Goal: Find contact information: Find contact information

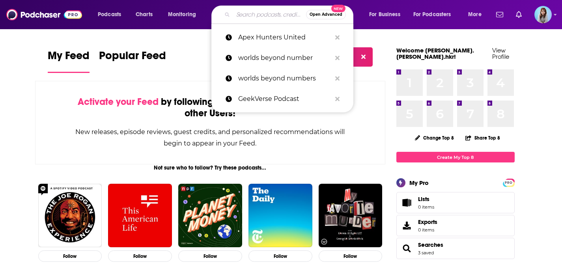
click at [262, 14] on input "Search podcasts, credits, & more..." at bounding box center [269, 14] width 73 height 13
paste input "Fourth [PERSON_NAME] Archaeology"
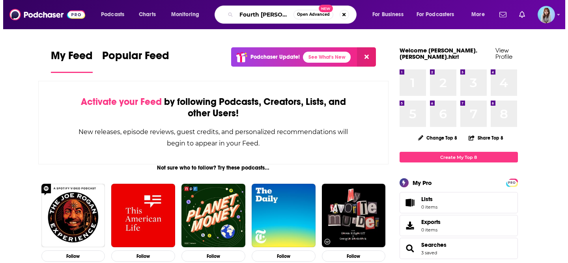
scroll to position [0, 25]
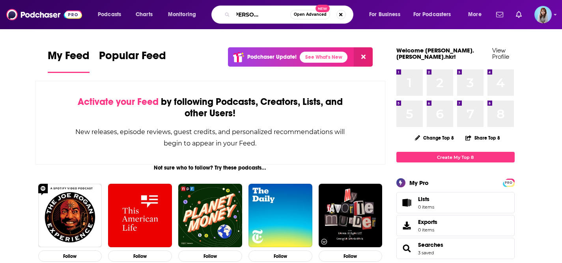
type input "Fourth [PERSON_NAME] Archaeology"
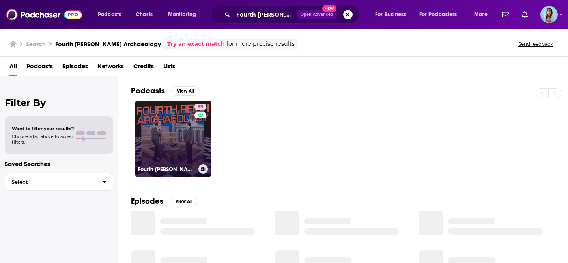
click at [169, 135] on link "59 Fourth Reich Archaeology" at bounding box center [173, 139] width 76 height 76
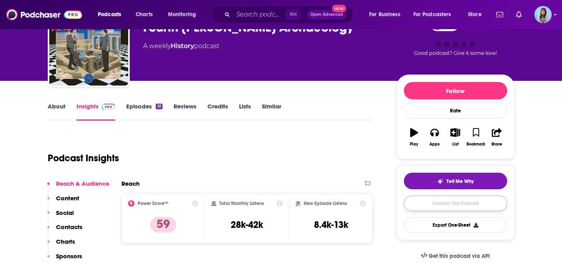
click at [446, 200] on link "Contact This Podcast" at bounding box center [455, 203] width 103 height 15
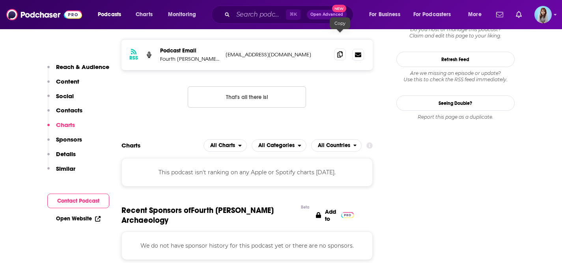
click at [342, 51] on icon at bounding box center [340, 54] width 6 height 6
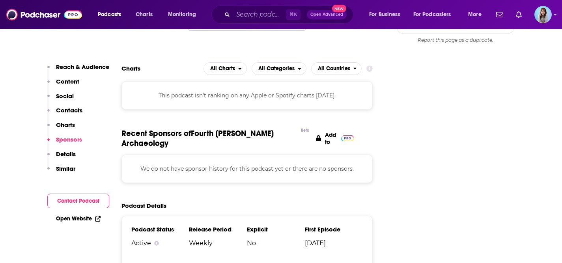
scroll to position [999, 0]
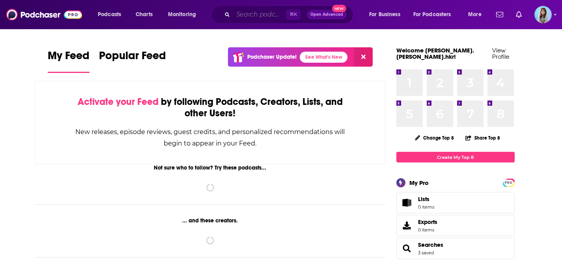
click at [237, 19] on input "Search podcasts, credits, & more..." at bounding box center [259, 14] width 53 height 13
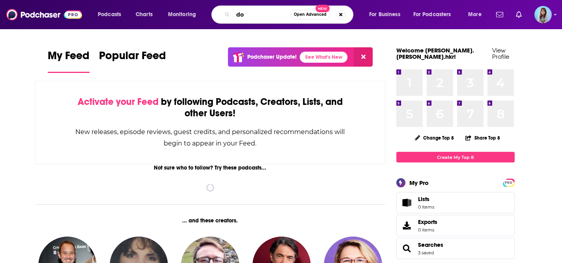
type input "d"
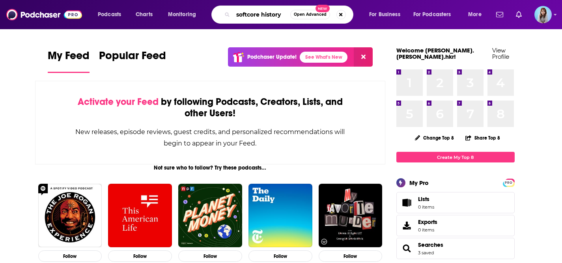
type input "softcore history"
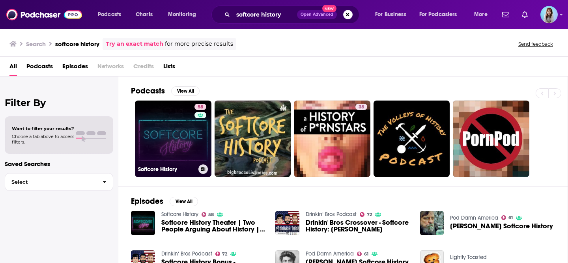
click at [168, 111] on link "58 Softcore History" at bounding box center [173, 139] width 76 height 76
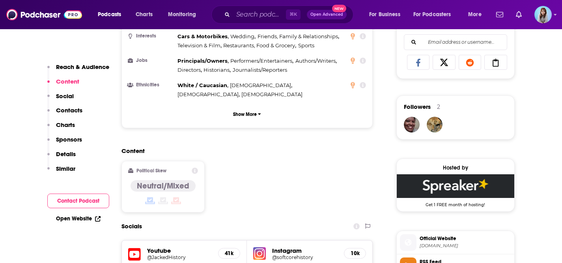
scroll to position [521, 0]
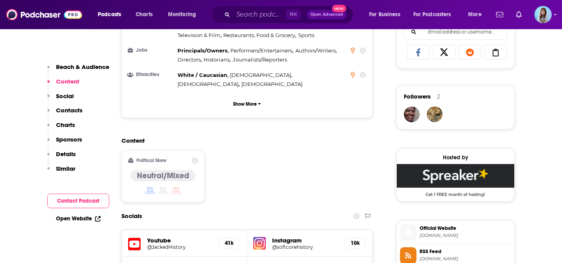
click at [180, 244] on h5 "@JackedHistory" at bounding box center [179, 247] width 65 height 6
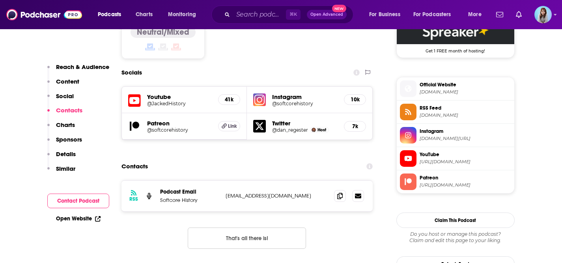
scroll to position [705, 0]
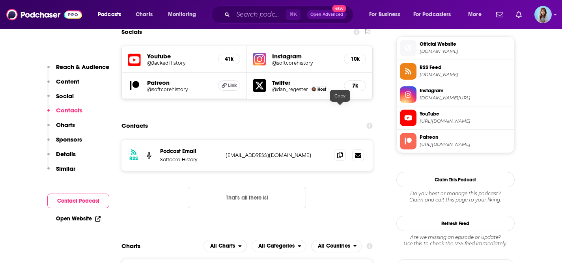
click at [340, 152] on icon at bounding box center [340, 155] width 6 height 6
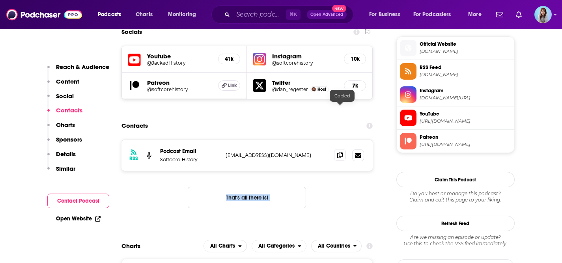
click at [340, 152] on icon at bounding box center [340, 155] width 6 height 6
click at [339, 152] on icon at bounding box center [340, 155] width 6 height 6
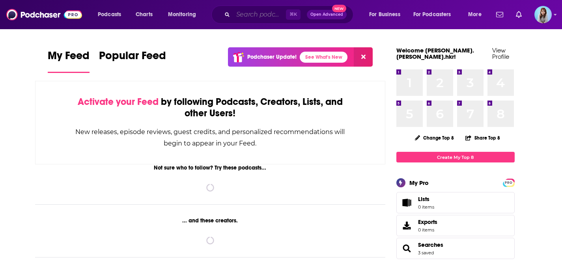
click at [250, 15] on input "Search podcasts, credits, & more..." at bounding box center [259, 14] width 53 height 13
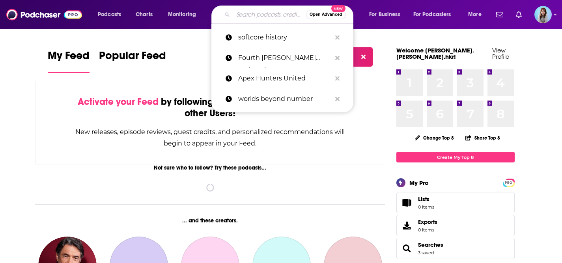
paste input "Flashback History"
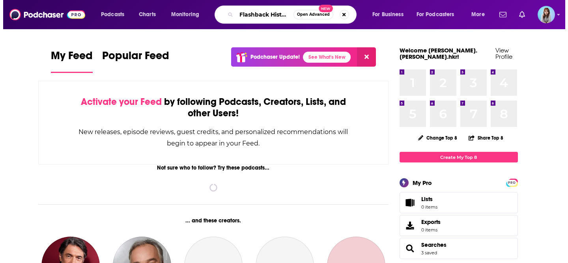
scroll to position [0, 2]
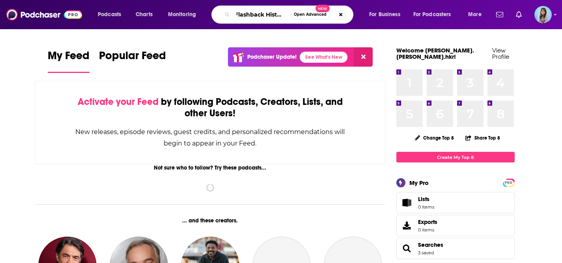
type input "Flashback History"
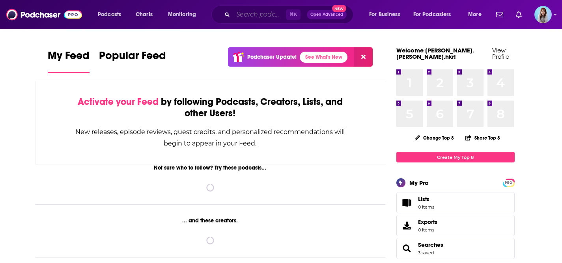
click at [249, 19] on input "Search podcasts, credits, & more..." at bounding box center [259, 14] width 53 height 13
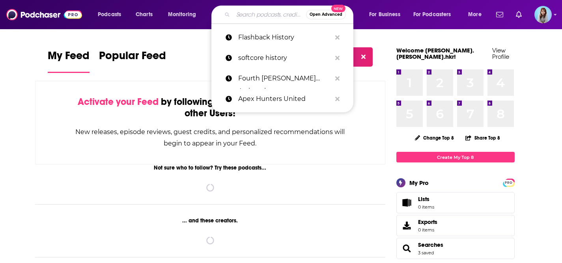
paste input "Ghost Stories For The End Of The World"
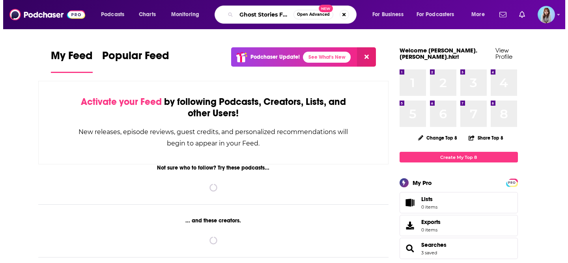
scroll to position [0, 64]
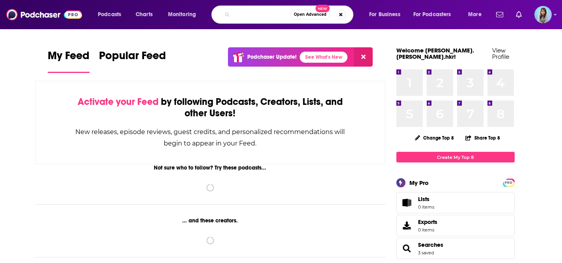
type input "Ghost Stories For The End Of The World"
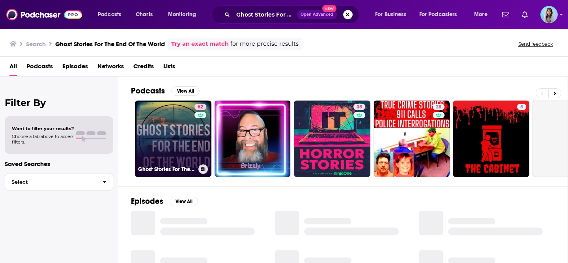
click at [197, 145] on div "62" at bounding box center [201, 134] width 14 height 61
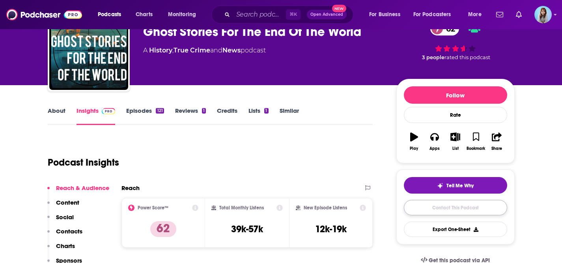
click at [455, 211] on link "Contact This Podcast" at bounding box center [455, 207] width 103 height 15
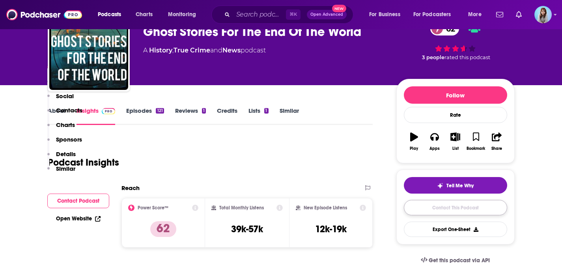
scroll to position [750, 0]
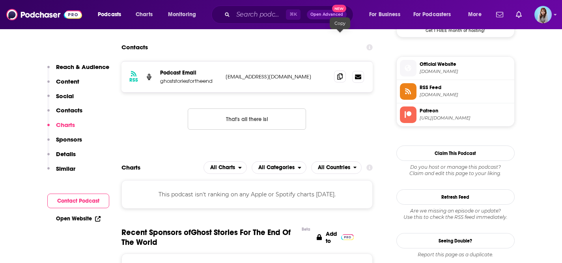
click at [338, 73] on icon at bounding box center [340, 76] width 6 height 6
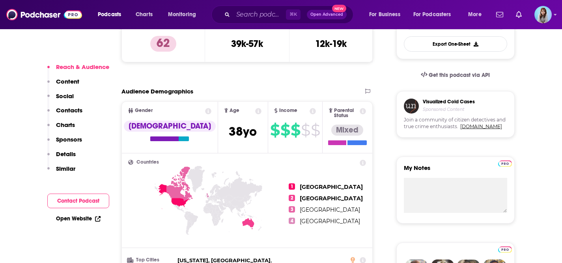
scroll to position [102, 0]
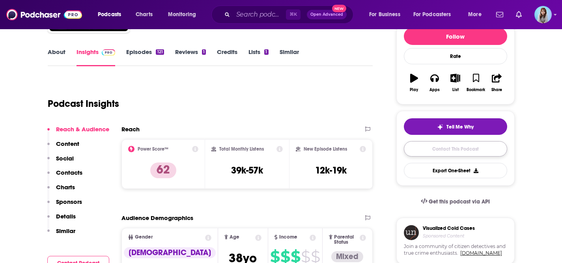
click at [465, 155] on link "Contact This Podcast" at bounding box center [455, 148] width 103 height 15
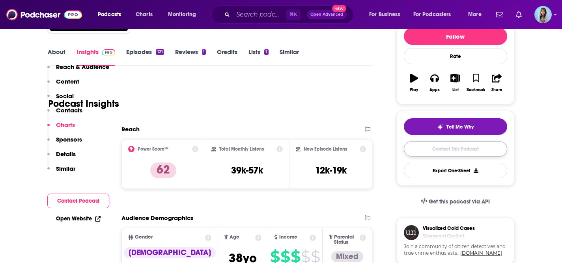
scroll to position [750, 0]
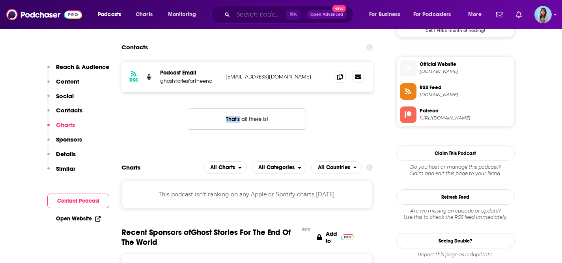
click at [262, 14] on input "Search podcasts, credits, & more..." at bounding box center [259, 14] width 53 height 13
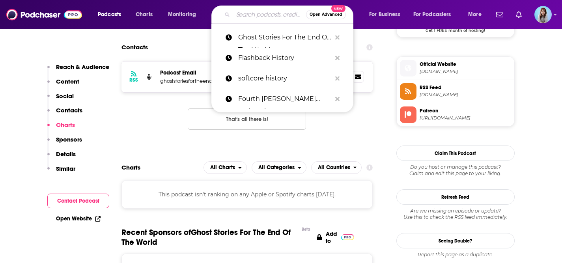
paste input "This Guy Sucked"
type input "This Guy Sucked"
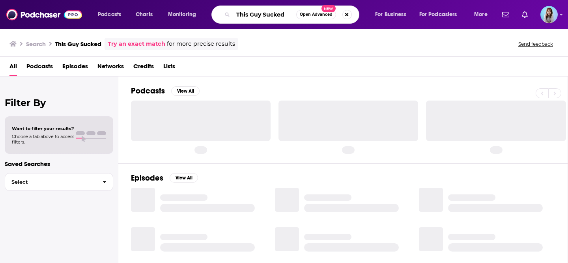
click at [288, 15] on input "This Guy Sucked" at bounding box center [264, 14] width 63 height 13
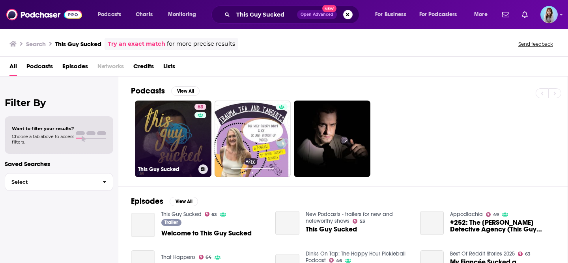
click at [173, 147] on link "63 This Guy Sucked" at bounding box center [173, 139] width 76 height 76
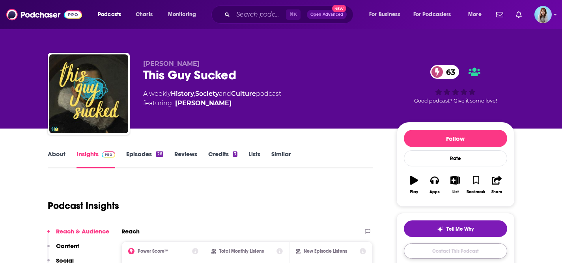
click at [456, 248] on link "Contact This Podcast" at bounding box center [455, 250] width 103 height 15
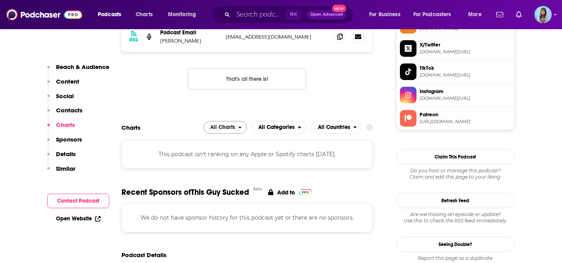
scroll to position [674, 0]
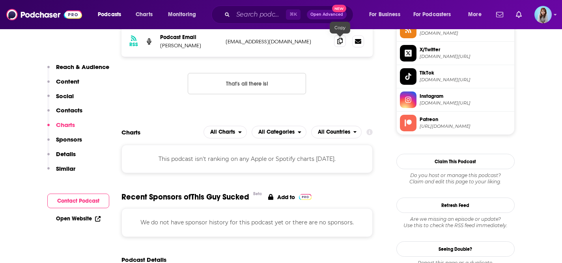
click at [338, 43] on icon at bounding box center [340, 41] width 6 height 6
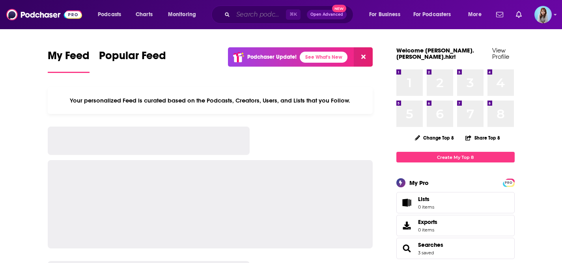
click at [248, 18] on input "Search podcasts, credits, & more..." at bounding box center [259, 14] width 53 height 13
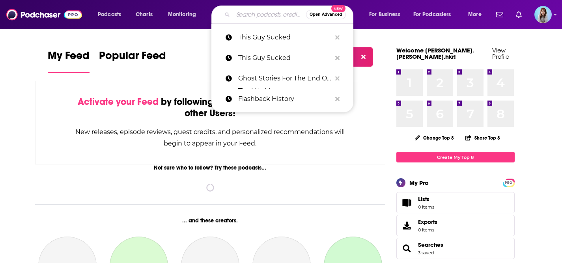
paste input "Murder She Watched"
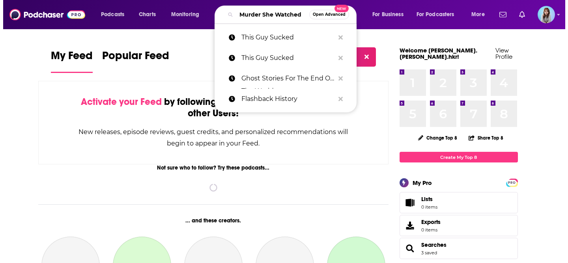
scroll to position [0, 11]
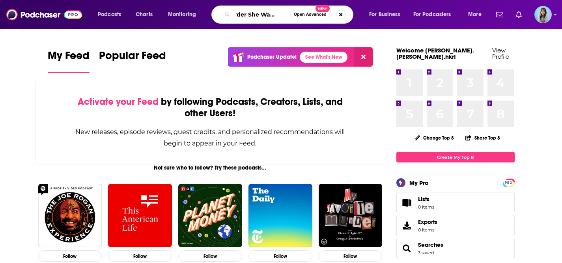
type input "Murder She Watched"
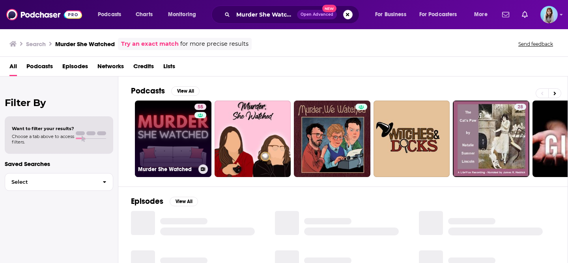
click at [199, 126] on div "55" at bounding box center [201, 134] width 14 height 61
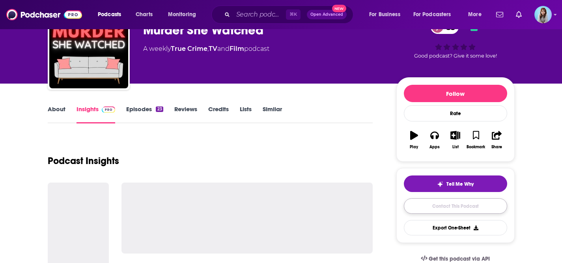
click at [455, 211] on link "Contact This Podcast" at bounding box center [455, 205] width 103 height 15
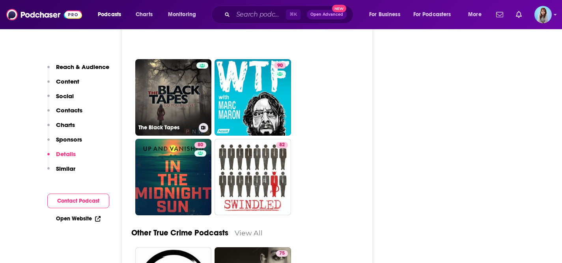
scroll to position [2052, 0]
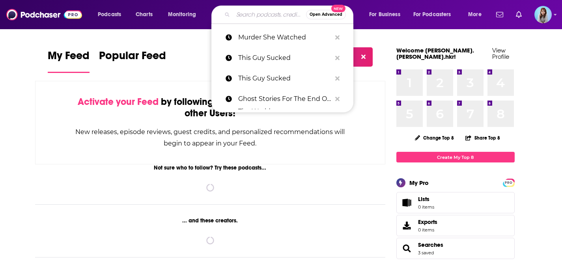
click at [257, 10] on input "Search podcasts, credits, & more..." at bounding box center [269, 14] width 73 height 13
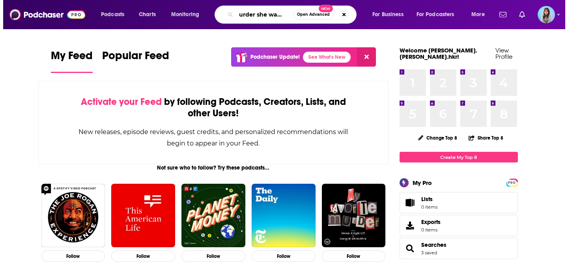
scroll to position [0, 10]
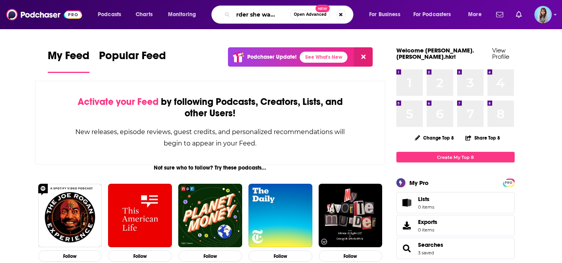
type input "murder she watched"
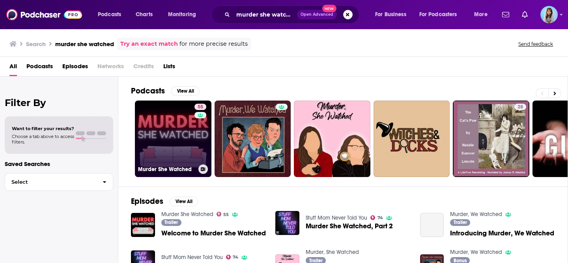
click at [184, 131] on link "55 Murder She Watched" at bounding box center [173, 139] width 76 height 76
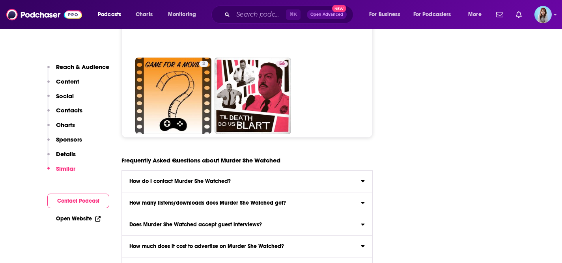
scroll to position [3791, 0]
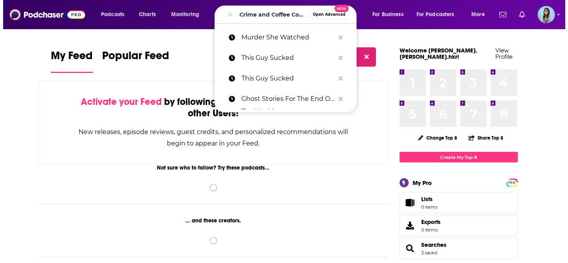
scroll to position [0, 22]
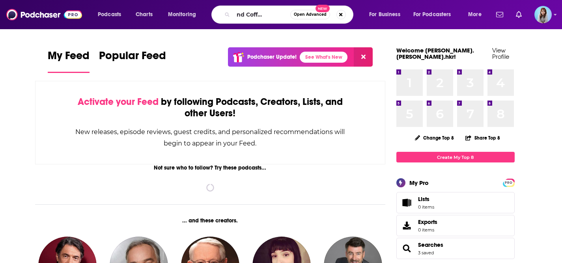
type input "Crime and Coffee Couple"
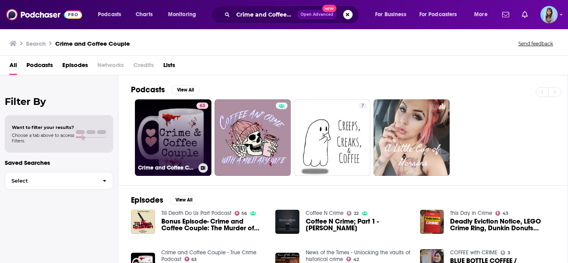
click at [169, 147] on link "63 Crime and Coffee Couple - True Crime Podcast" at bounding box center [173, 137] width 76 height 76
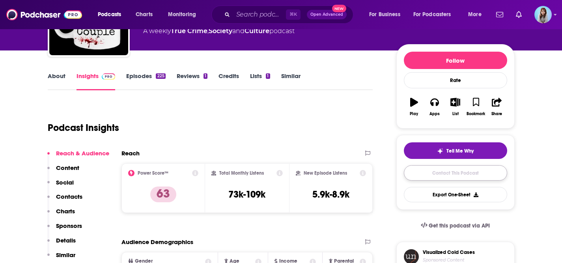
click at [436, 174] on link "Contact This Podcast" at bounding box center [455, 172] width 103 height 15
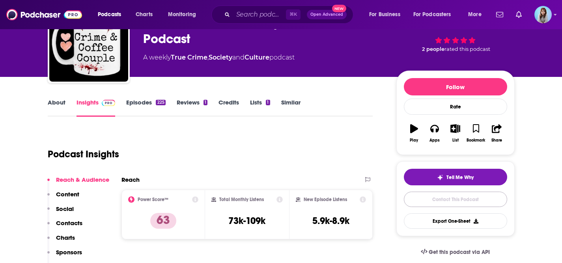
scroll to position [1, 0]
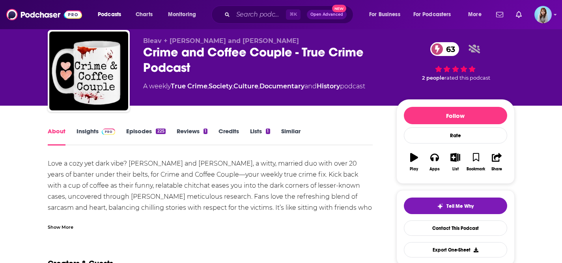
scroll to position [120, 0]
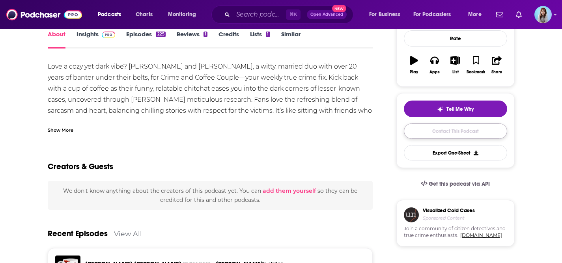
click at [451, 129] on link "Contact This Podcast" at bounding box center [455, 130] width 103 height 15
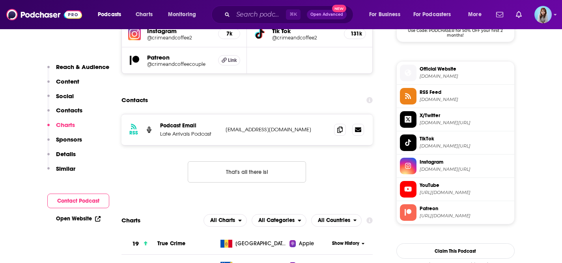
scroll to position [665, 0]
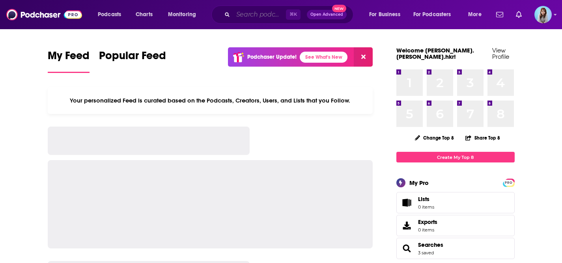
click at [254, 14] on input "Search podcasts, credits, & more..." at bounding box center [259, 14] width 53 height 13
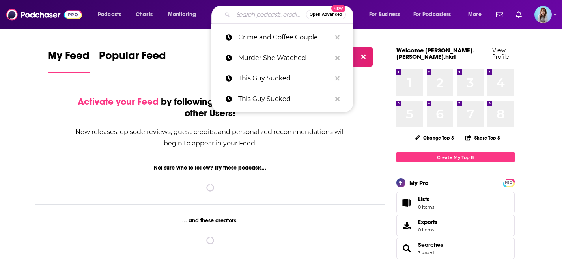
paste input "True Crime Creepers"
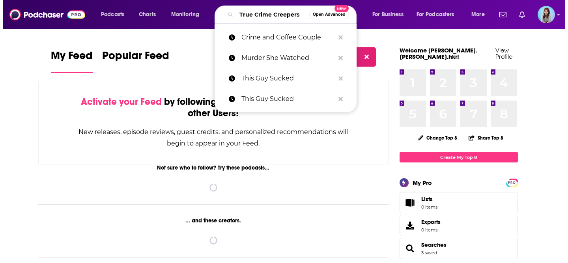
scroll to position [0, 9]
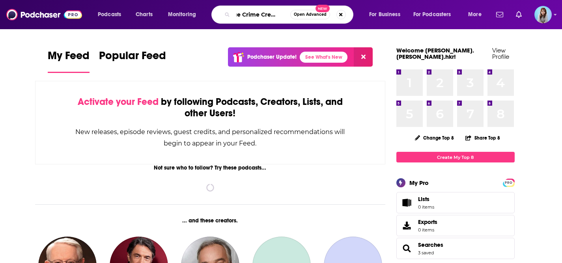
type input "True Crime Creepers"
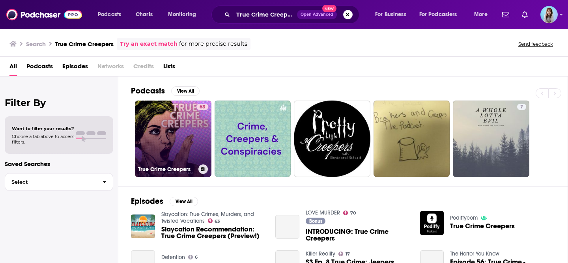
click at [166, 145] on link "63 True Crime Creepers" at bounding box center [173, 139] width 76 height 76
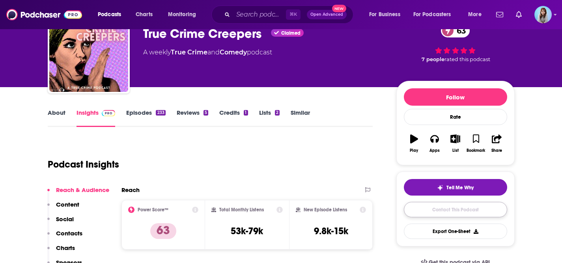
click at [442, 206] on link "Contact This Podcast" at bounding box center [455, 209] width 103 height 15
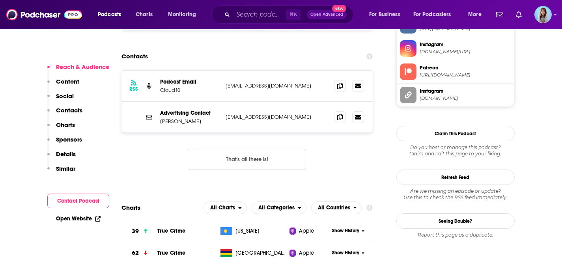
scroll to position [641, 0]
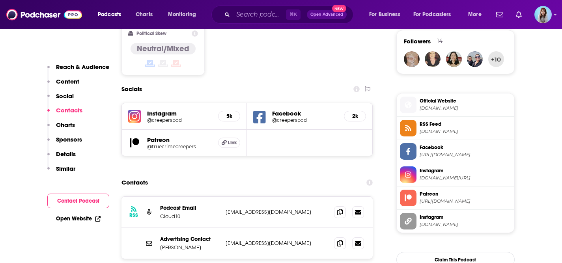
click at [286, 110] on h5 "Facebook" at bounding box center [304, 113] width 65 height 7
click at [285, 110] on h5 "Facebook" at bounding box center [304, 113] width 65 height 7
click at [291, 110] on h5 "Facebook" at bounding box center [304, 113] width 65 height 7
click at [261, 110] on icon at bounding box center [259, 117] width 13 height 15
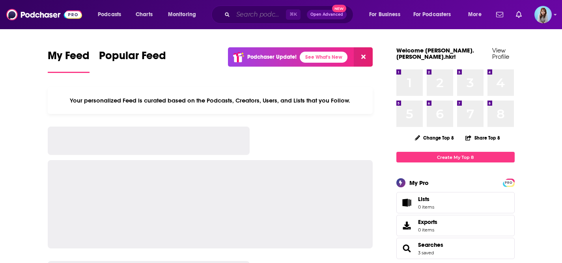
click at [247, 13] on input "Search podcasts, credits, & more..." at bounding box center [259, 14] width 53 height 13
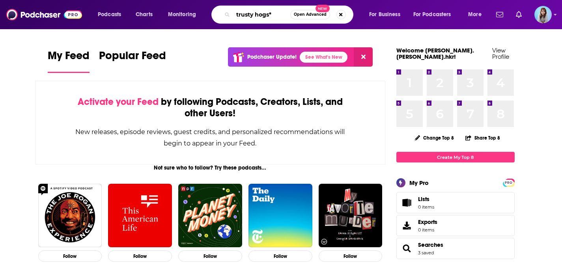
type input "trusty hogs*"
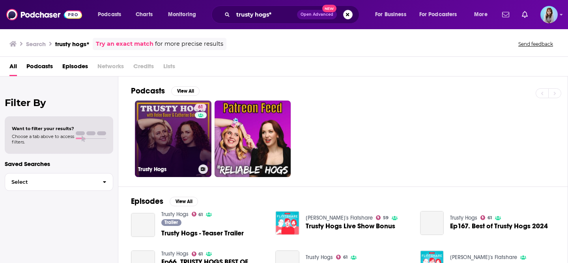
click at [186, 146] on link "61 Trusty Hogs" at bounding box center [173, 139] width 76 height 76
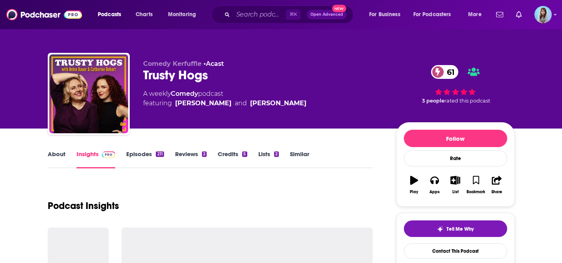
scroll to position [113, 0]
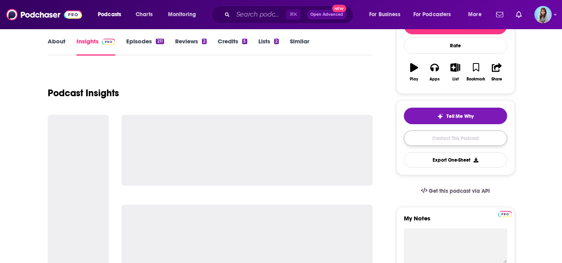
click at [443, 141] on link "Contact This Podcast" at bounding box center [455, 137] width 103 height 15
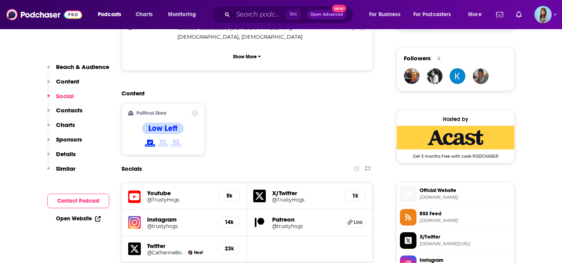
scroll to position [568, 0]
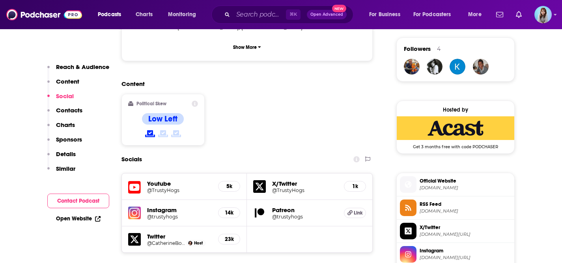
click at [163, 180] on h5 "Youtube" at bounding box center [179, 183] width 65 height 7
click at [160, 180] on h5 "Youtube" at bounding box center [179, 183] width 65 height 7
click at [139, 180] on icon at bounding box center [134, 187] width 13 height 15
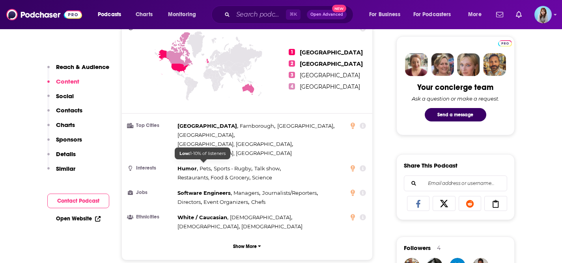
scroll to position [162, 0]
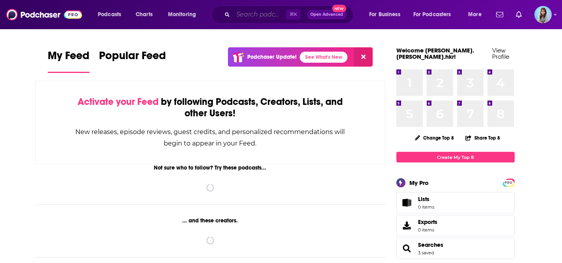
click at [236, 17] on input "Search podcasts, credits, & more..." at bounding box center [259, 14] width 53 height 13
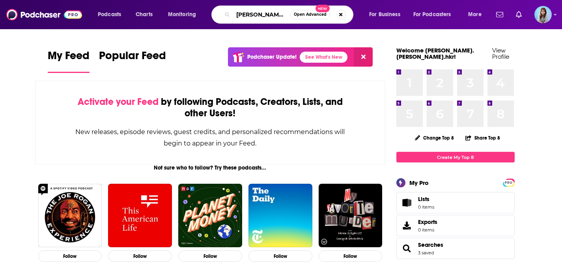
type input "[PERSON_NAME]'s log"
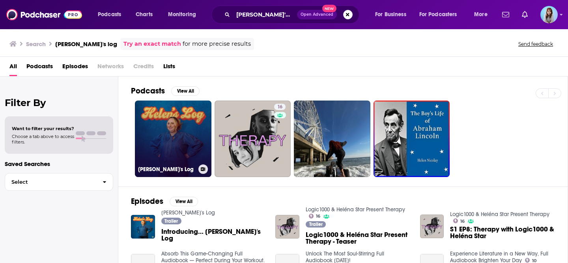
click at [182, 140] on link "Helen's Log" at bounding box center [173, 139] width 76 height 76
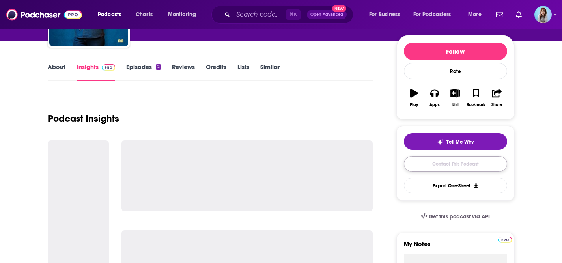
click at [438, 167] on link "Contact This Podcast" at bounding box center [455, 163] width 103 height 15
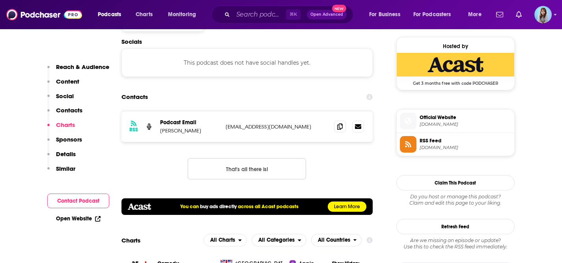
scroll to position [477, 0]
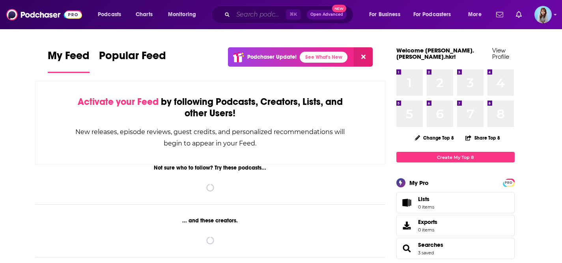
click at [253, 13] on input "Search podcasts, credits, & more..." at bounding box center [259, 14] width 53 height 13
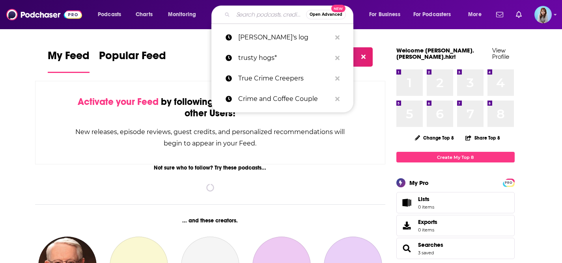
paste input "The Girls Bathroom"
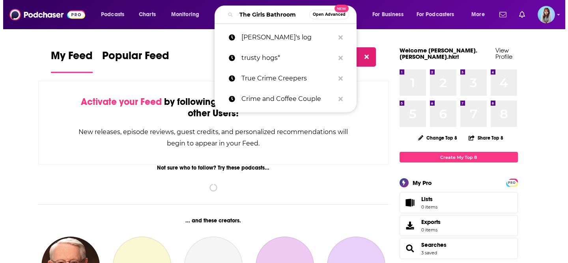
scroll to position [0, 6]
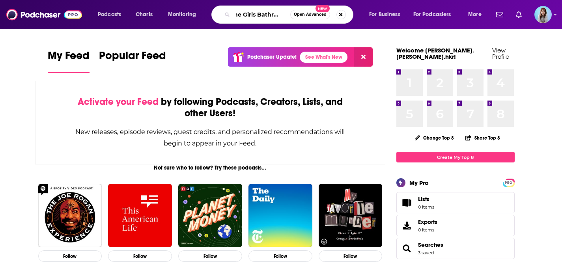
type input "The Girls Bathroom"
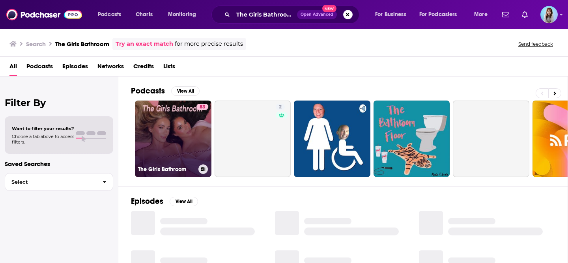
click at [176, 146] on link "83 The Girls Bathroom" at bounding box center [173, 139] width 76 height 76
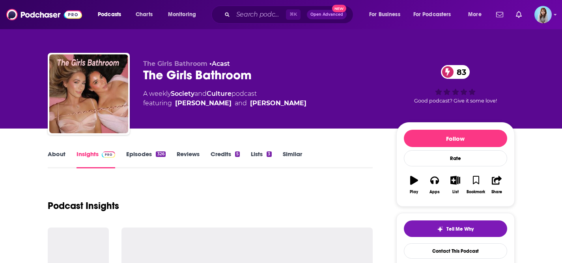
scroll to position [20, 0]
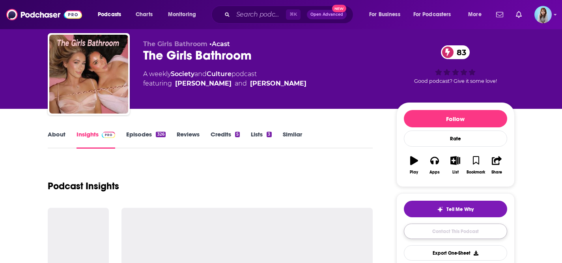
click at [464, 231] on link "Contact This Podcast" at bounding box center [455, 231] width 103 height 15
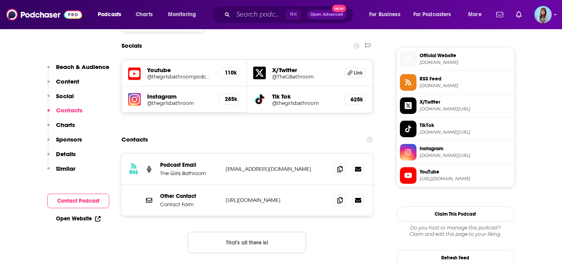
scroll to position [603, 0]
